Goal: Check status: Check status

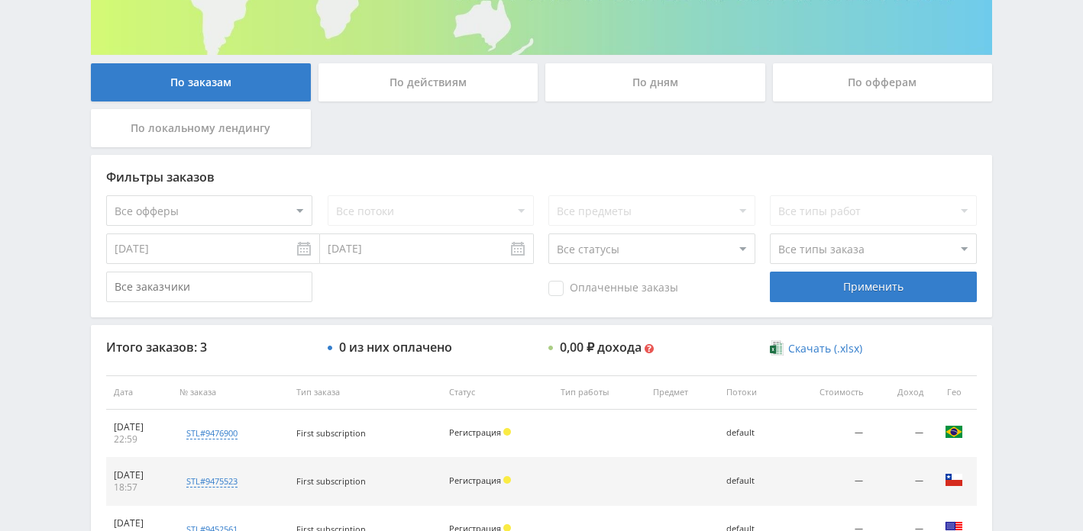
scroll to position [242, 0]
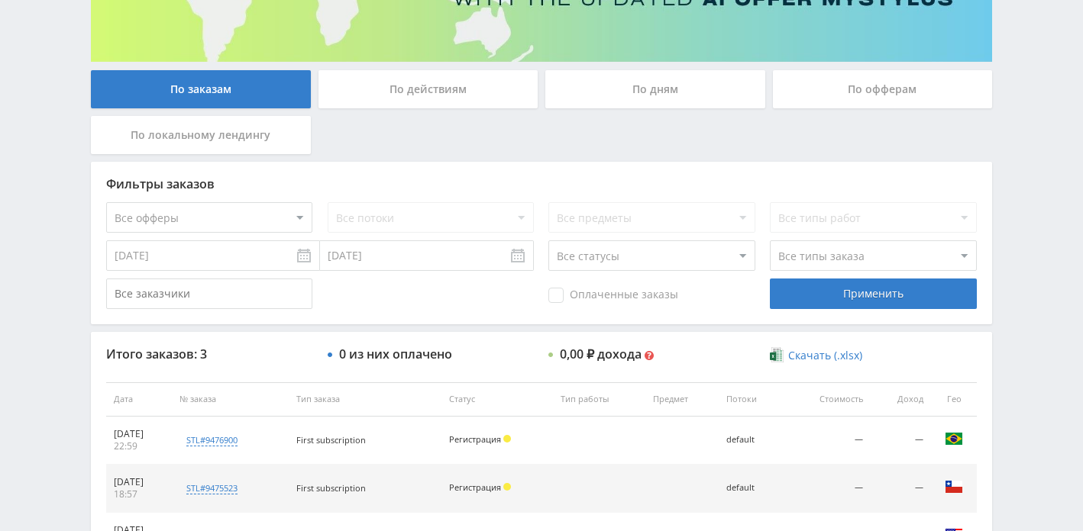
click at [607, 98] on div "По дням" at bounding box center [655, 89] width 220 height 38
click at [0, 0] on input "По дням" at bounding box center [0, 0] width 0 height 0
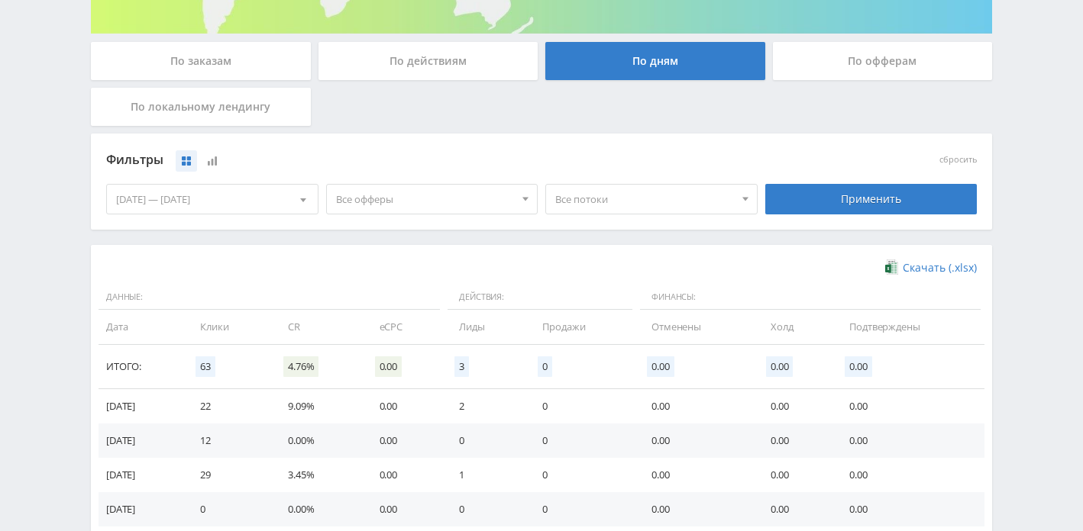
scroll to position [266, 0]
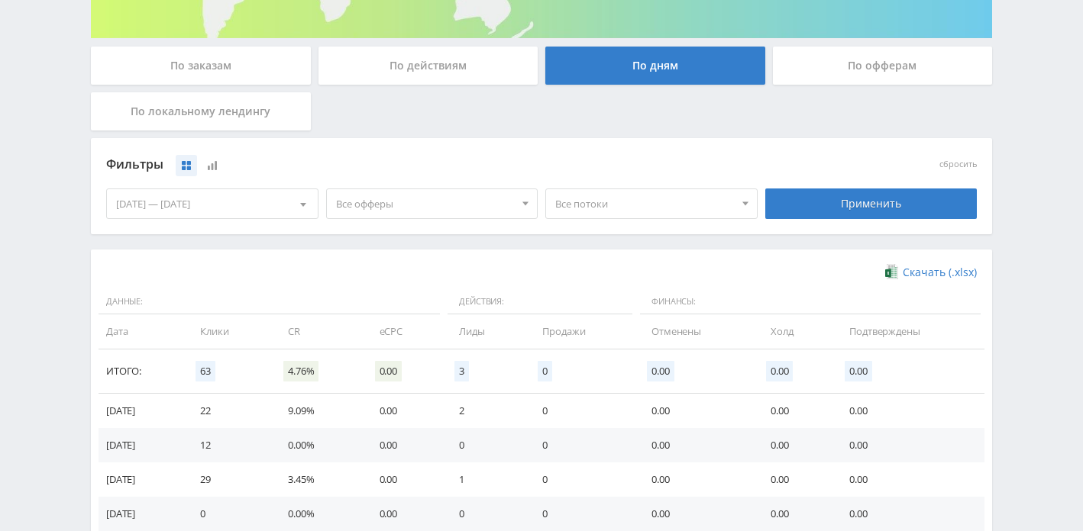
click at [289, 195] on div at bounding box center [303, 203] width 29 height 29
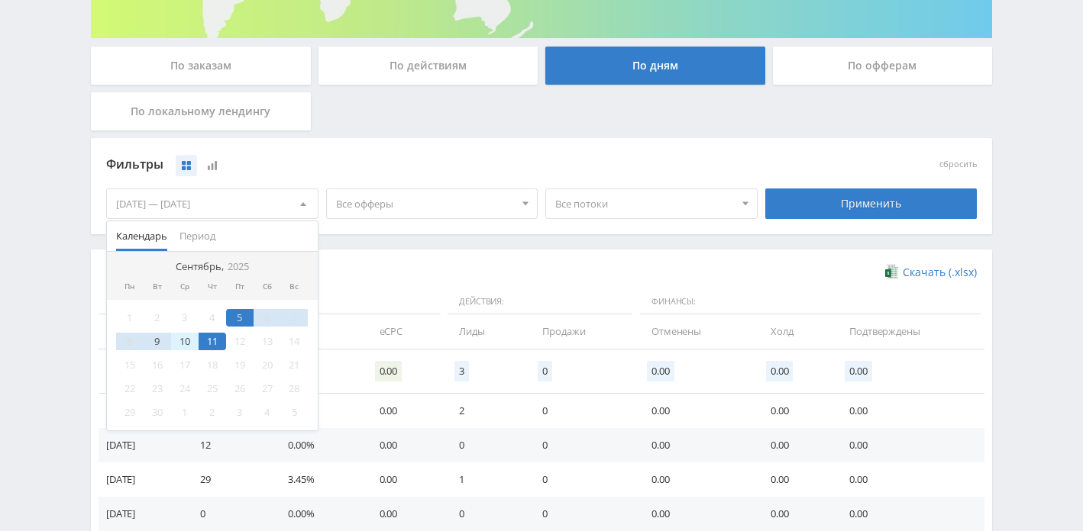
click at [189, 337] on div "10" at bounding box center [184, 342] width 27 height 18
click at [206, 344] on div "11" at bounding box center [212, 342] width 27 height 18
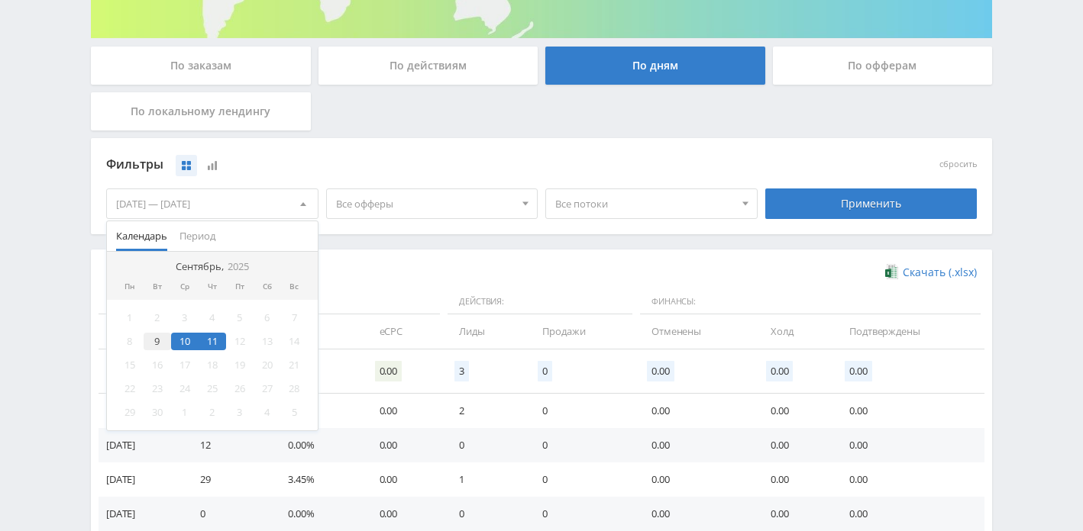
click at [169, 344] on div "9" at bounding box center [157, 342] width 27 height 18
click at [180, 344] on div "10" at bounding box center [184, 342] width 27 height 18
click at [180, 343] on div "10" at bounding box center [184, 342] width 27 height 18
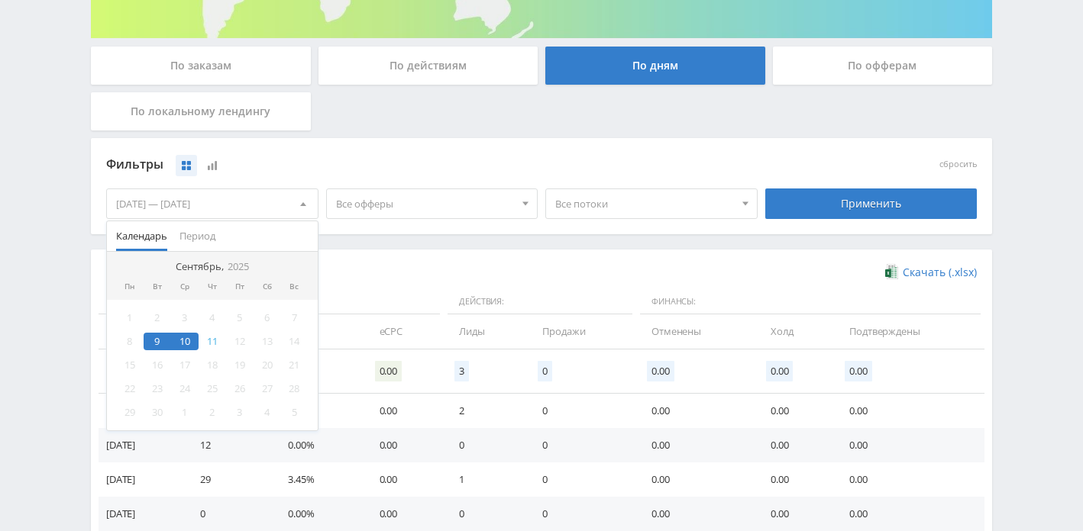
click at [152, 342] on div "9" at bounding box center [157, 342] width 27 height 18
click at [199, 344] on div "11" at bounding box center [212, 342] width 27 height 18
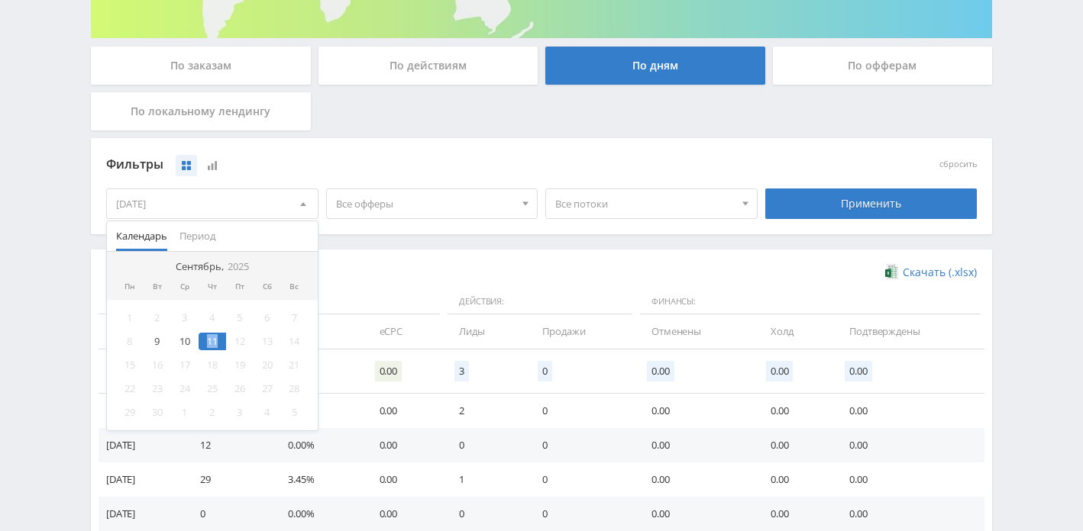
click at [199, 344] on div "11" at bounding box center [212, 342] width 27 height 18
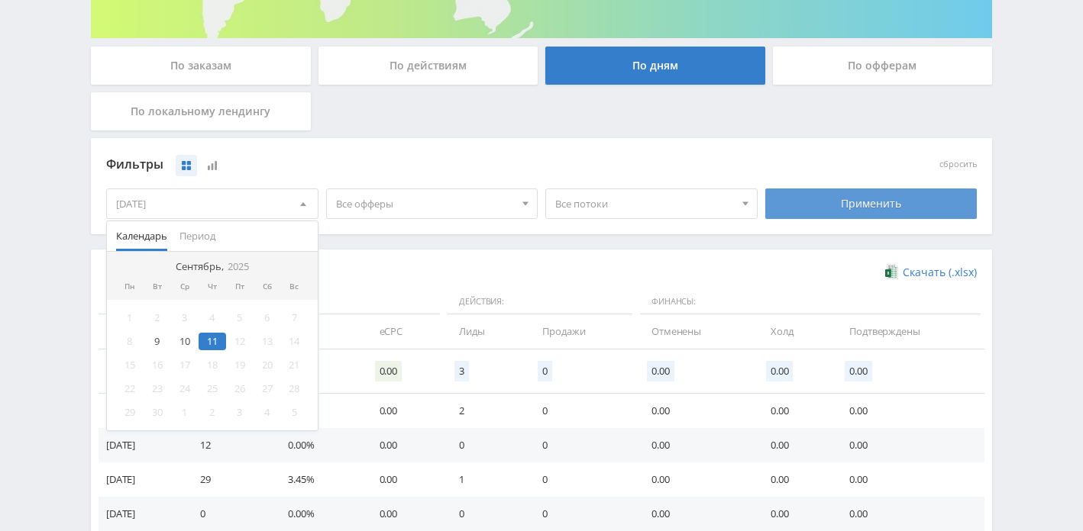
click at [796, 206] on div "Применить" at bounding box center [871, 204] width 212 height 31
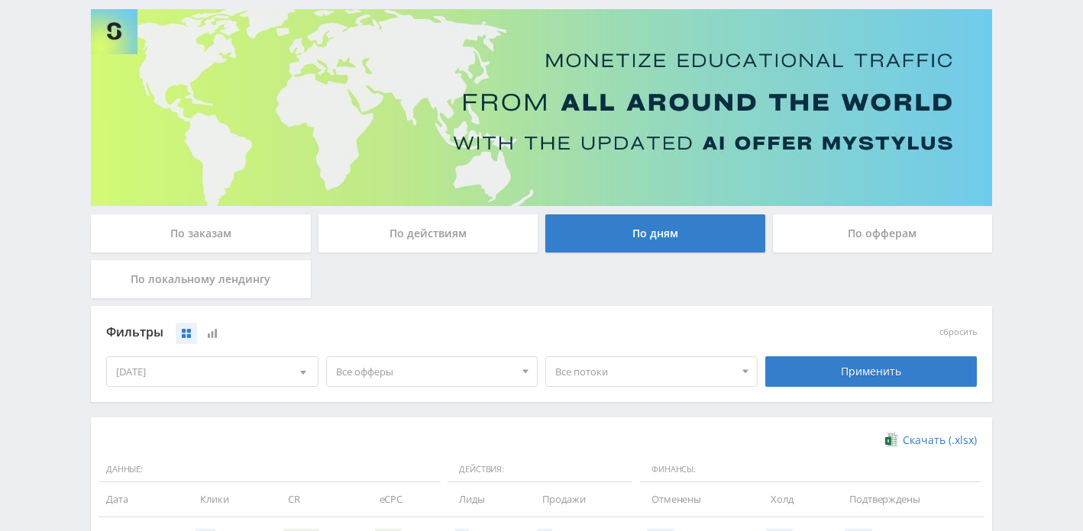
scroll to position [262, 0]
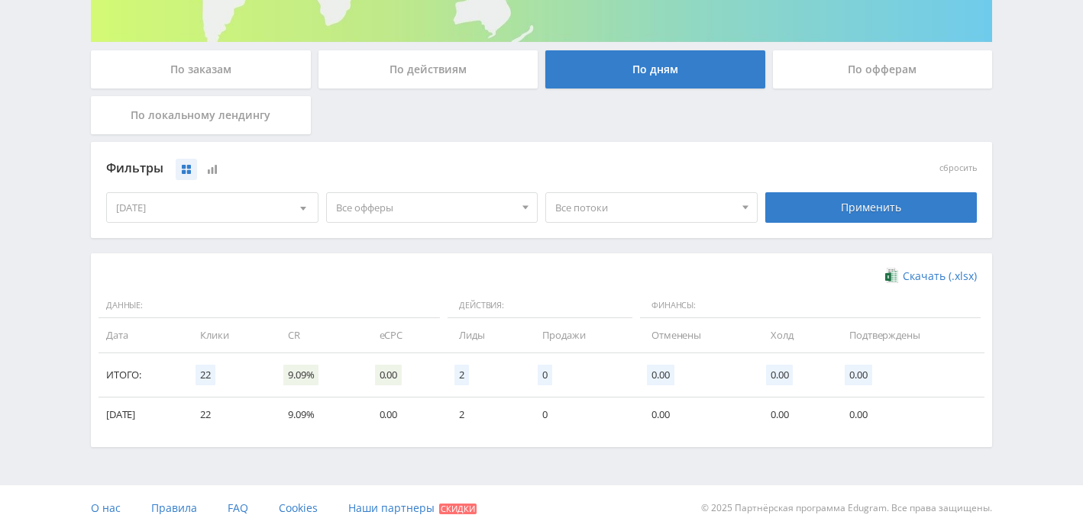
click at [255, 212] on div "[DATE]" at bounding box center [212, 207] width 211 height 29
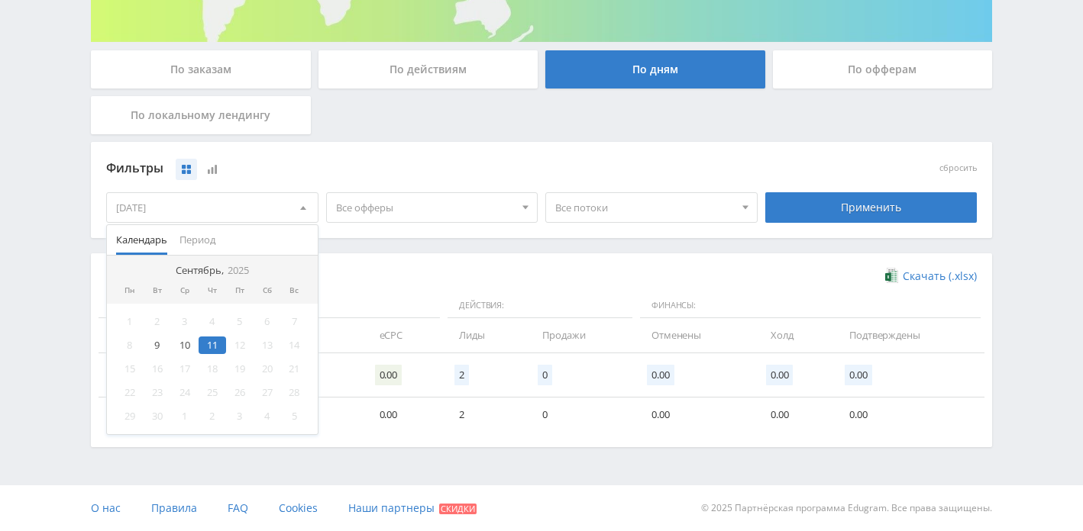
click at [466, 181] on div "Фильтры" at bounding box center [431, 168] width 659 height 35
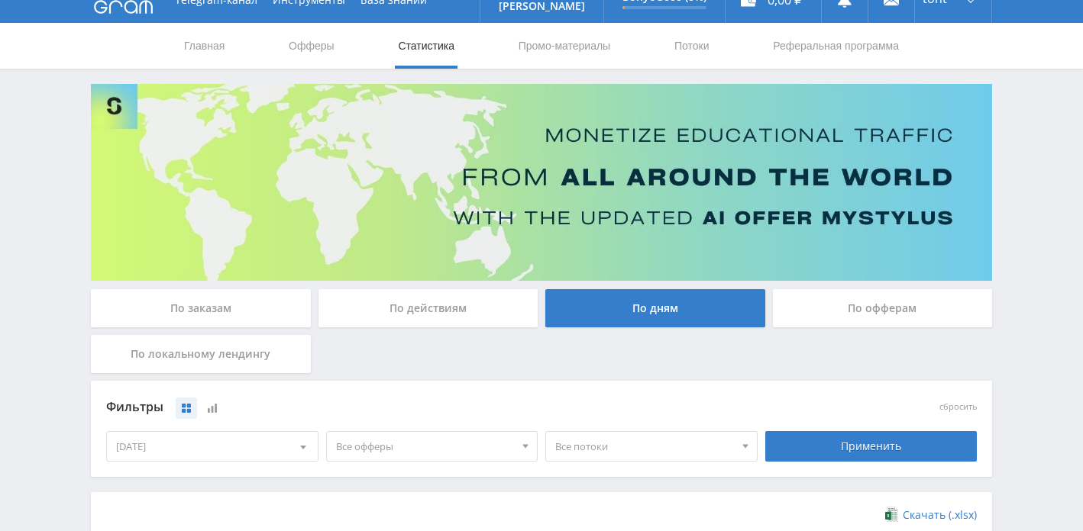
scroll to position [0, 0]
